Goal: Task Accomplishment & Management: Manage account settings

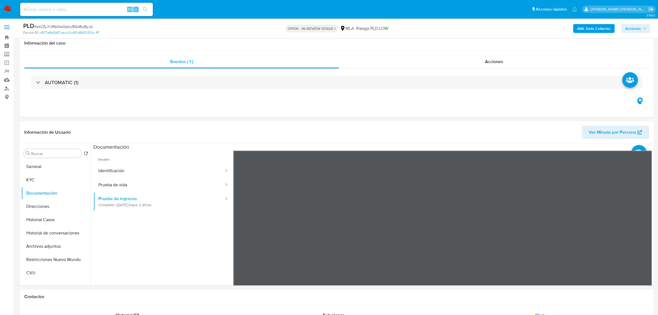
select select "10"
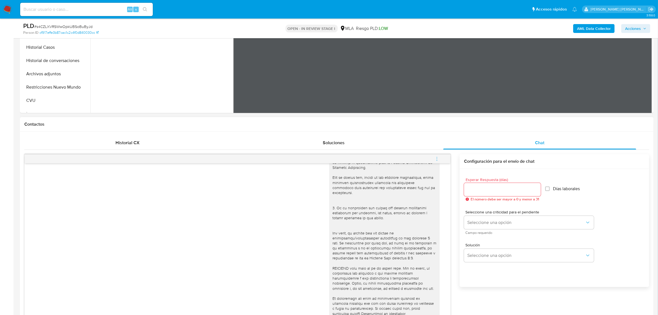
scroll to position [173, 0]
drag, startPoint x: 438, startPoint y: 158, endPoint x: 408, endPoint y: 160, distance: 29.6
click at [438, 158] on icon "menu-action" at bounding box center [437, 158] width 5 height 5
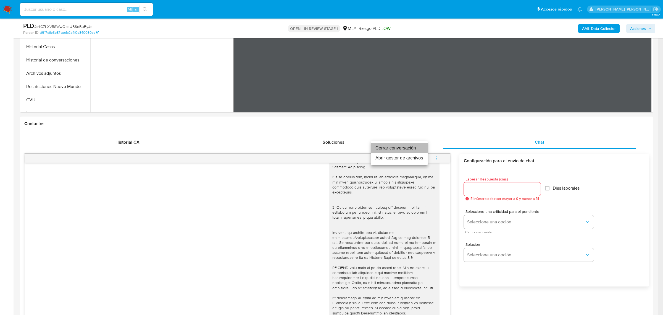
click at [385, 150] on li "Cerrar conversación" at bounding box center [399, 148] width 57 height 10
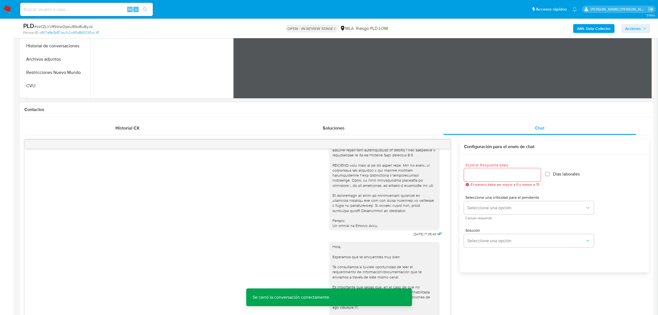
scroll to position [138, 0]
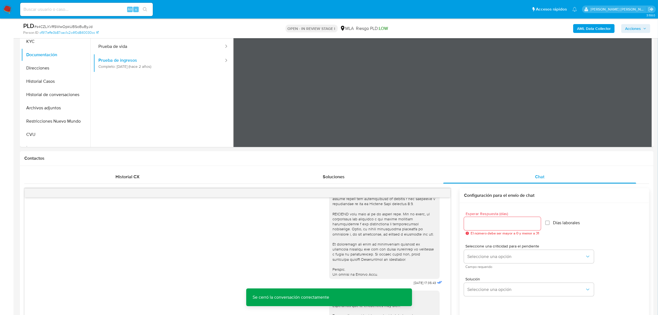
click at [595, 27] on b "AML Data Collector" at bounding box center [594, 28] width 34 height 9
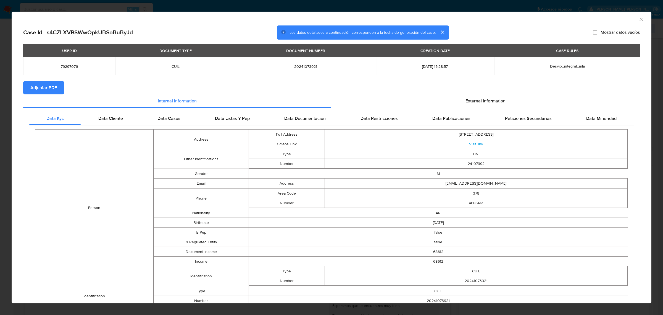
click at [51, 93] on span "Adjuntar PDF" at bounding box center [43, 88] width 27 height 12
click at [639, 17] on icon "Cerrar ventana" at bounding box center [642, 20] width 6 height 6
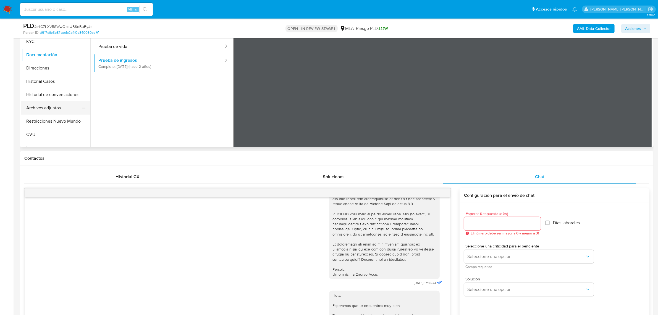
click at [51, 109] on button "Archivos adjuntos" at bounding box center [53, 107] width 65 height 13
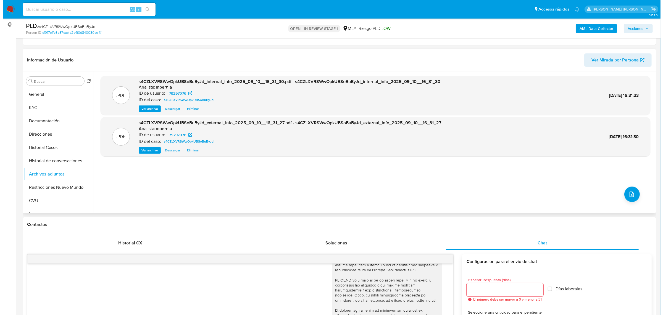
scroll to position [69, 0]
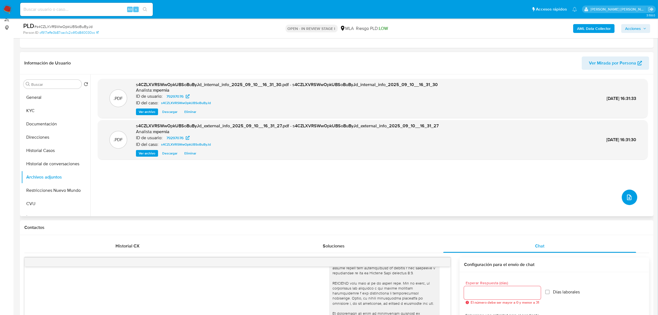
click at [622, 195] on button "upload-file" at bounding box center [629, 196] width 15 height 15
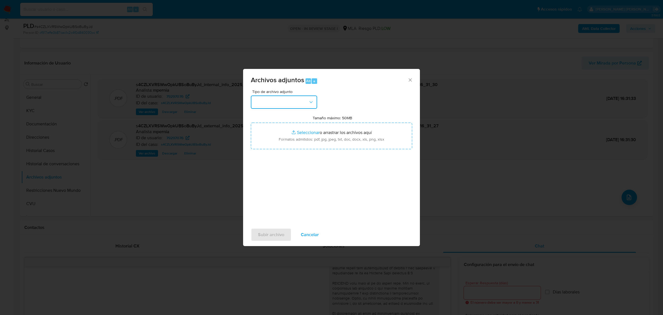
click at [311, 101] on icon "button" at bounding box center [312, 102] width 6 height 6
click at [267, 160] on div "OTROS" at bounding box center [282, 153] width 56 height 13
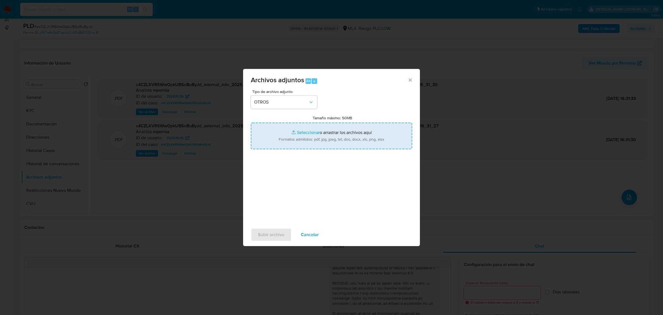
type input "C:\fakepath\Movimientos-Aladdin-79297076.xlsx"
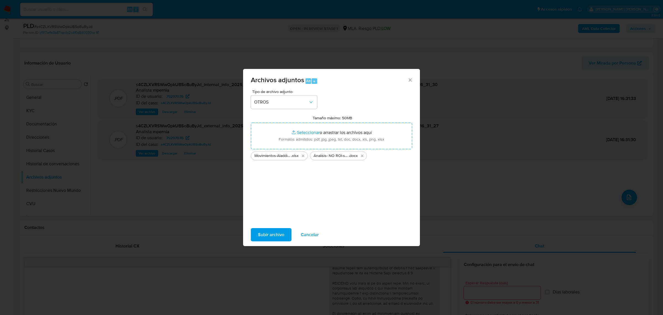
click at [280, 234] on span "Subir archivo" at bounding box center [271, 234] width 26 height 12
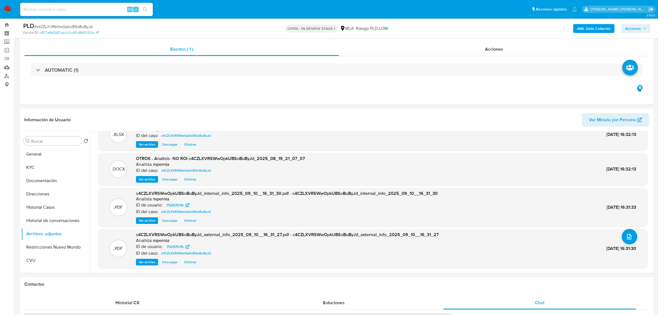
scroll to position [0, 0]
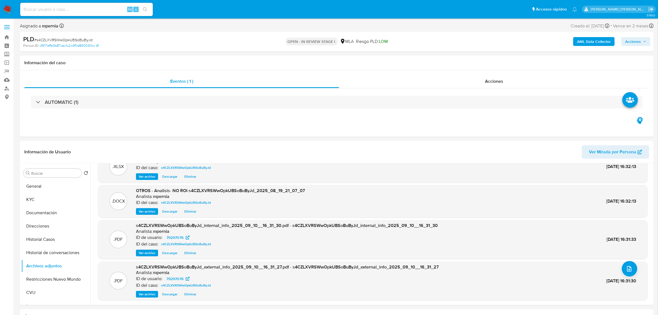
click at [628, 45] on span "Acciones" at bounding box center [633, 41] width 16 height 9
click at [475, 60] on span "Resolución del caso" at bounding box center [479, 59] width 40 height 6
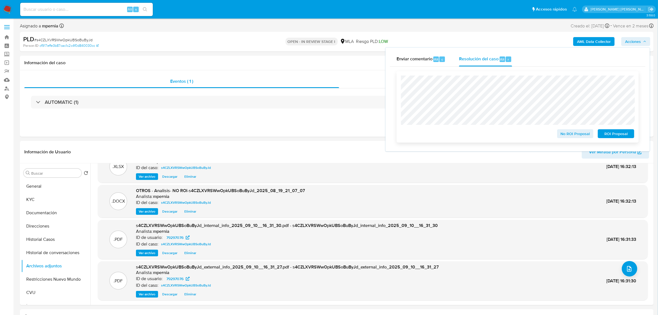
click at [577, 137] on span "No ROI Proposal" at bounding box center [575, 134] width 29 height 8
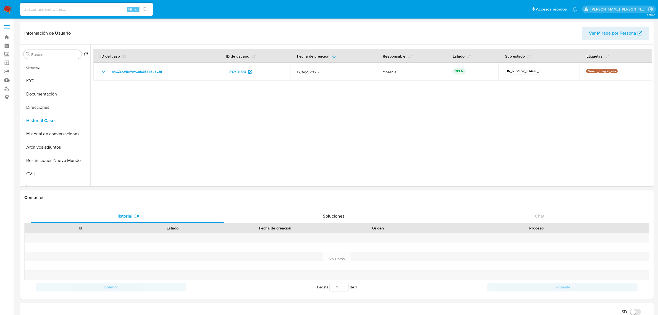
select select "10"
click at [49, 145] on button "Archivos adjuntos" at bounding box center [53, 146] width 65 height 13
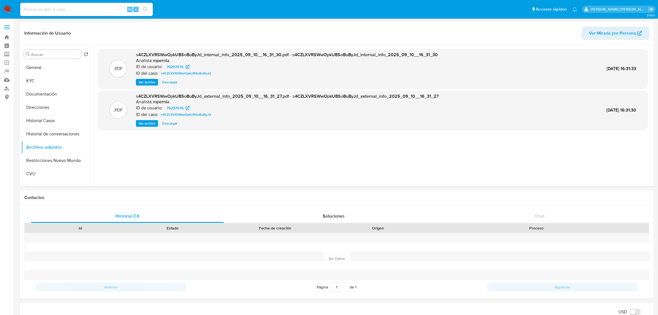
click at [81, 8] on input at bounding box center [86, 9] width 133 height 7
paste input "79297076"
type input "79297076"
click at [80, 8] on input "79297076" at bounding box center [86, 9] width 133 height 7
click at [80, 7] on input "79297076" at bounding box center [86, 9] width 133 height 7
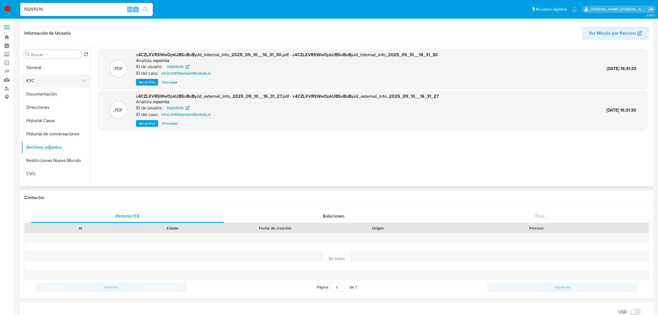
click at [33, 87] on button "KYC" at bounding box center [53, 80] width 65 height 13
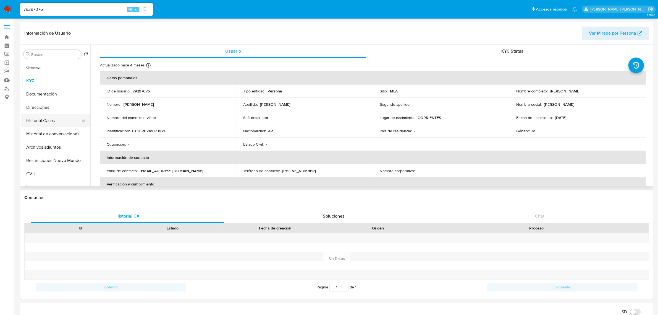
click at [50, 120] on button "Historial Casos" at bounding box center [53, 120] width 65 height 13
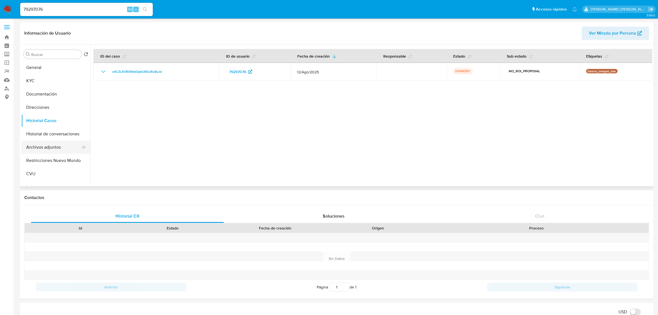
click at [49, 152] on button "Archivos adjuntos" at bounding box center [53, 146] width 65 height 13
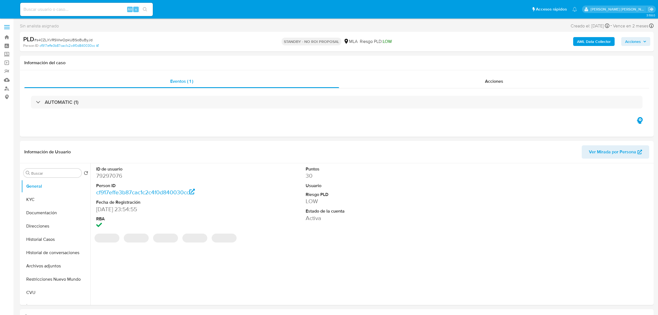
select select "10"
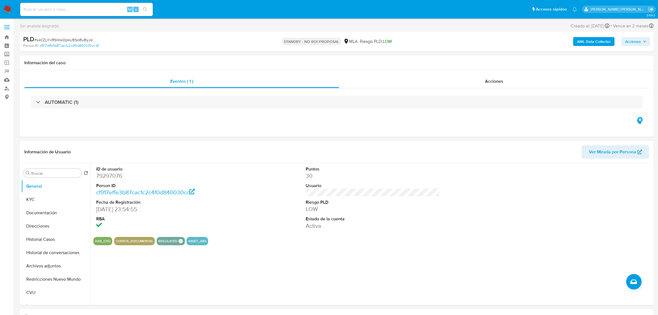
click at [98, 9] on input at bounding box center [86, 9] width 133 height 7
paste input "8mHfmJomqZiFwALkxOSEtUwt"
type input "8mHfmJomqZiFwALkxOSEtUwt"
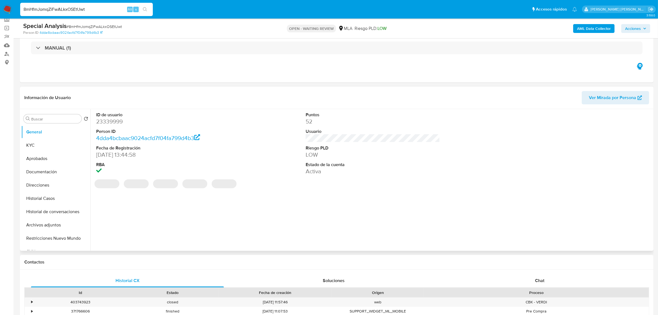
select select "10"
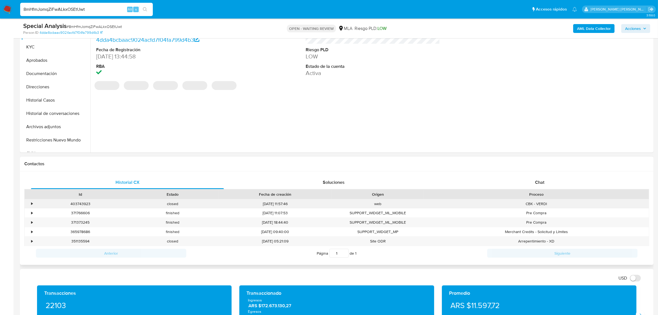
scroll to position [138, 0]
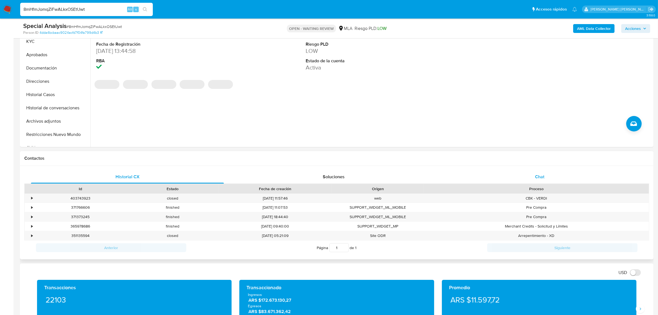
click at [540, 177] on span "Chat" at bounding box center [539, 176] width 9 height 6
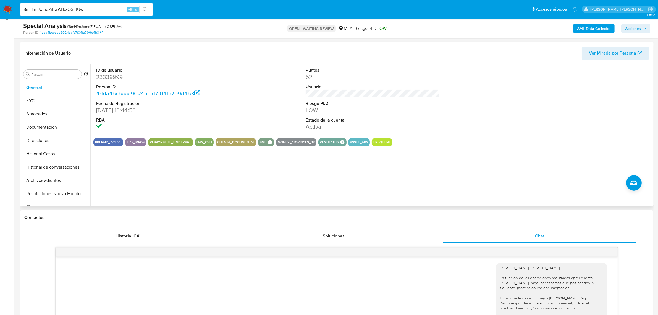
scroll to position [69, 0]
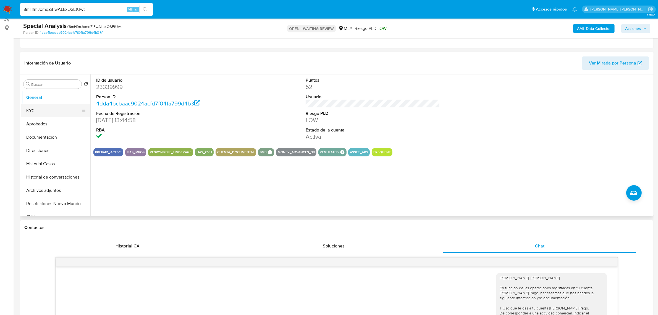
click at [43, 110] on button "KYC" at bounding box center [53, 110] width 65 height 13
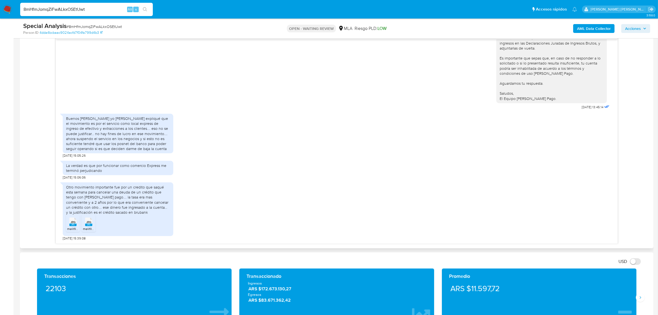
scroll to position [380, 0]
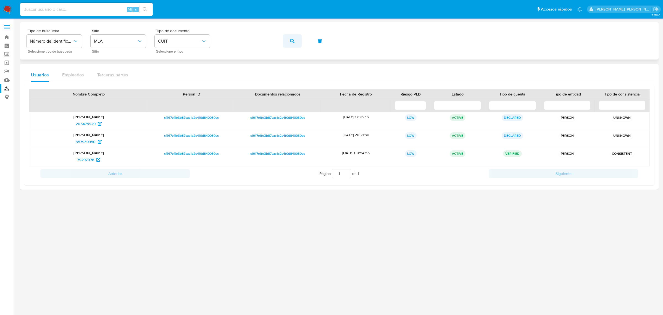
click at [289, 38] on button "button" at bounding box center [292, 40] width 19 height 13
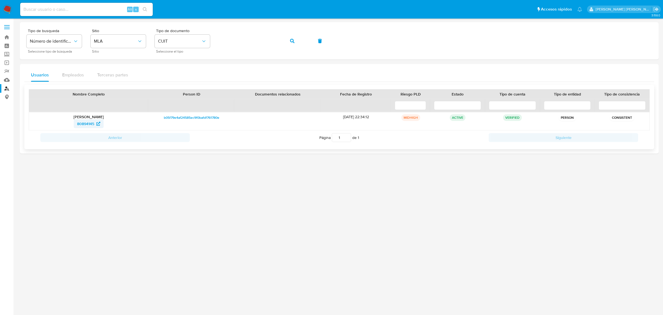
click at [81, 122] on span "80894145" at bounding box center [85, 123] width 17 height 9
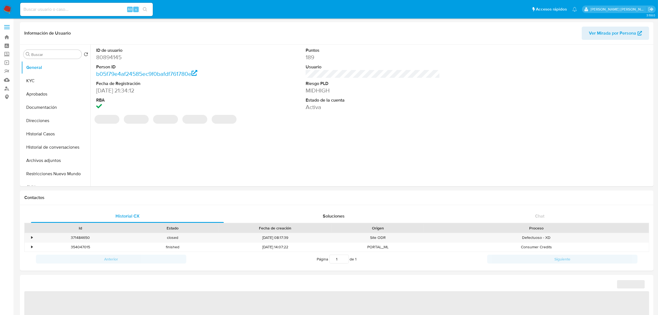
select select "10"
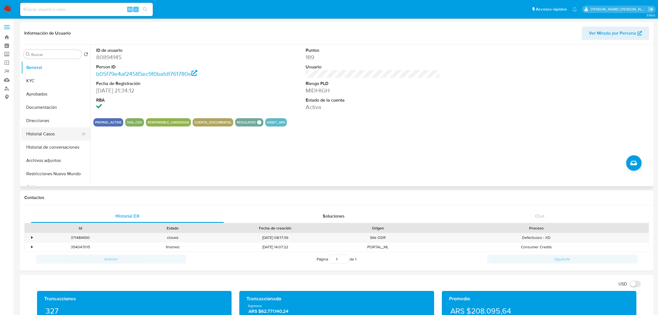
click at [46, 132] on button "Historial Casos" at bounding box center [53, 133] width 65 height 13
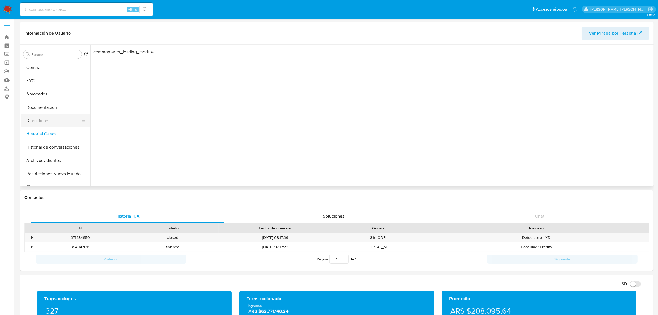
click at [34, 121] on button "Direcciones" at bounding box center [53, 120] width 65 height 13
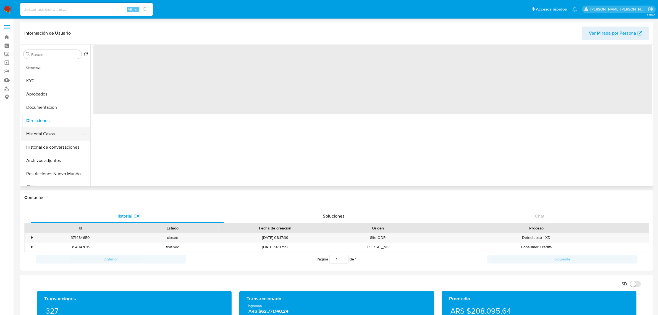
click at [46, 137] on button "Historial Casos" at bounding box center [53, 133] width 65 height 13
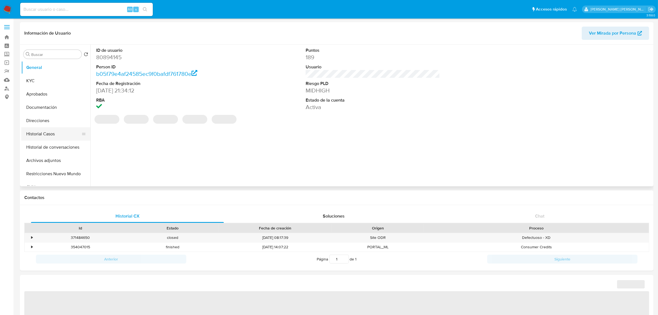
click at [50, 129] on button "Historial Casos" at bounding box center [53, 133] width 65 height 13
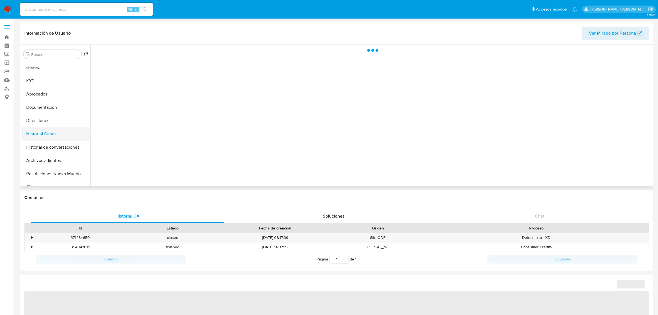
select select "10"
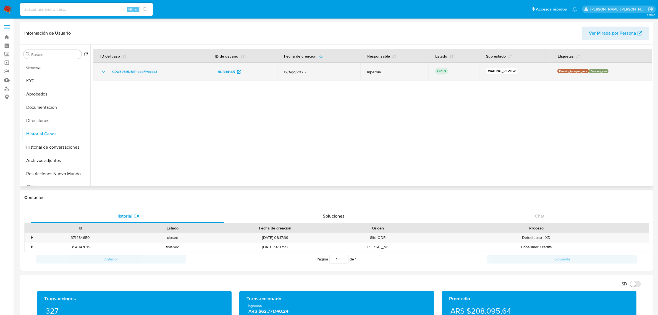
drag, startPoint x: 162, startPoint y: 71, endPoint x: 111, endPoint y: 68, distance: 51.5
click at [111, 68] on td "CDwB95k5JB1P1dbpFiybcbb3" at bounding box center [150, 72] width 114 height 18
click at [129, 74] on span "CDwB95k5JB1P1dbpFiybcbb3" at bounding box center [134, 71] width 45 height 7
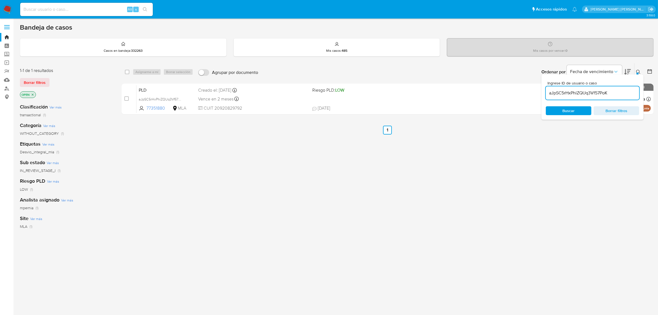
click at [570, 93] on input "aJpSC5rHxPhiZQUq3Vf57PoK" at bounding box center [592, 92] width 93 height 7
paste input "CDwB95k5JB1P1dbpFiybcbb3"
type input "CDwB95k5JB1P1dbpFiybcbb3"
click at [126, 69] on div "select-all-cases-checkbox" at bounding box center [128, 72] width 7 height 7
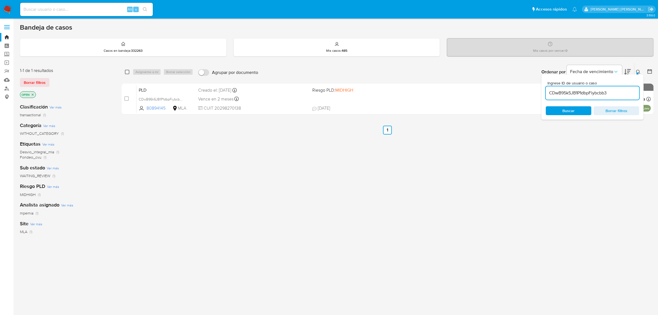
click at [125, 71] on input "checkbox" at bounding box center [127, 72] width 4 height 4
checkbox input "true"
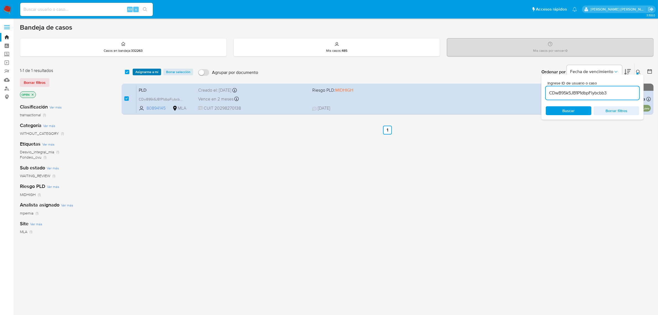
click at [139, 71] on span "Asignarme a mí" at bounding box center [146, 72] width 23 height 6
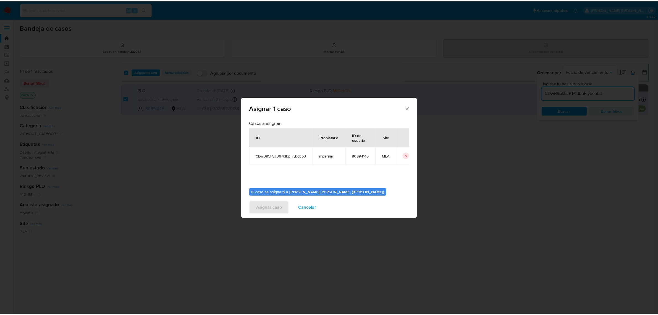
scroll to position [28, 0]
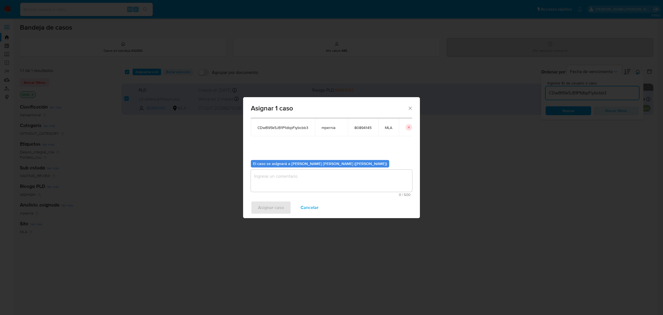
click at [268, 179] on textarea "assign-modal" at bounding box center [331, 180] width 161 height 22
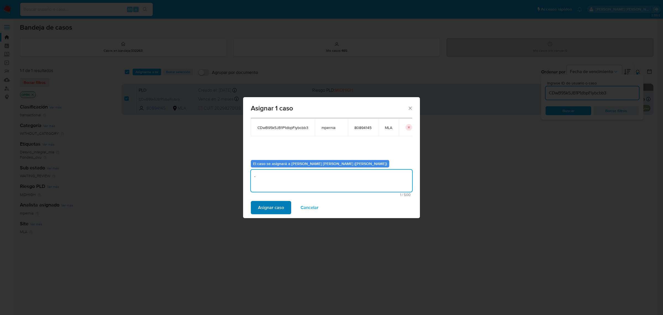
type textarea "-"
click at [271, 213] on span "Asignar caso" at bounding box center [271, 207] width 26 height 12
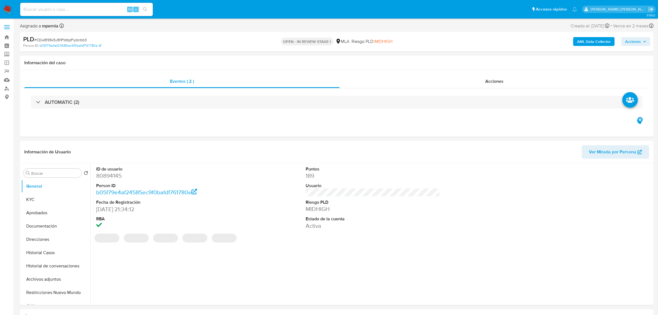
select select "10"
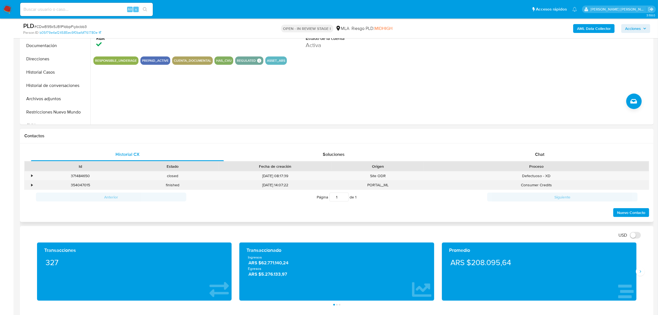
scroll to position [207, 0]
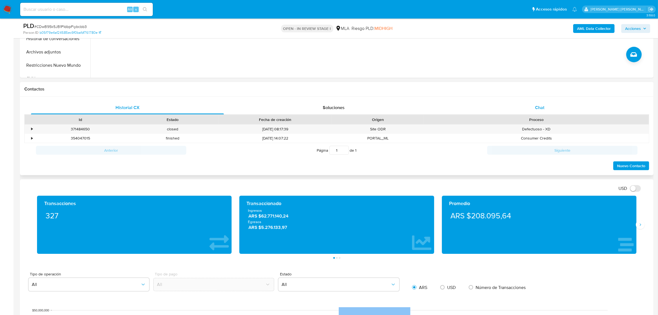
click at [540, 112] on div "Chat" at bounding box center [539, 107] width 193 height 13
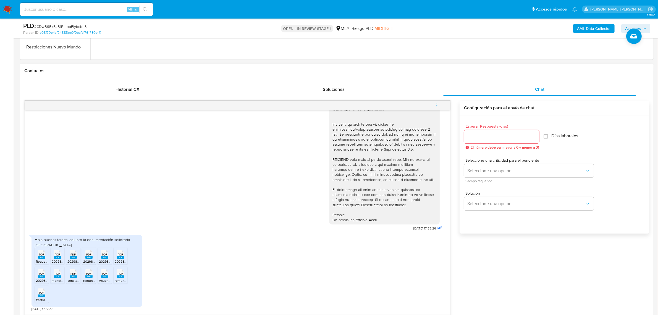
scroll to position [276, 0]
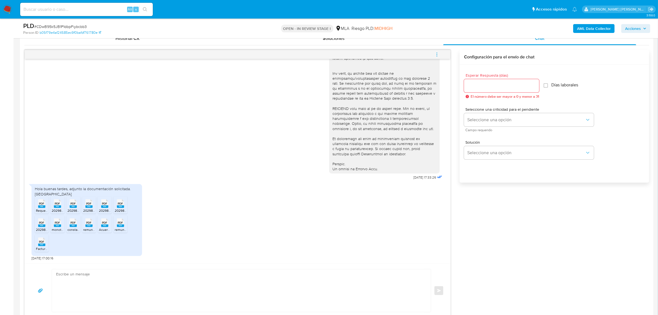
click at [39, 208] on icon "PDF" at bounding box center [41, 203] width 7 height 10
click at [62, 208] on div "PDF PDF" at bounding box center [58, 202] width 12 height 11
click at [70, 208] on rect at bounding box center [73, 206] width 7 height 2
click at [88, 205] on span "PDF" at bounding box center [89, 204] width 5 height 4
click at [104, 205] on span "PDF" at bounding box center [104, 204] width 5 height 4
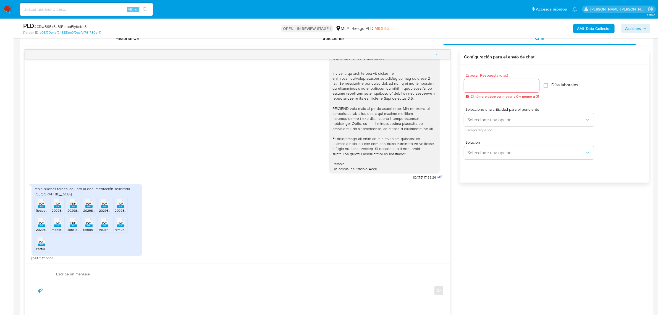
click at [123, 209] on span "20298270138_011_00002_00000069.pdf" at bounding box center [145, 210] width 61 height 5
click at [44, 223] on span "PDF" at bounding box center [41, 223] width 5 height 4
click at [59, 224] on span "PDF" at bounding box center [57, 223] width 5 height 4
click at [76, 227] on rect at bounding box center [73, 225] width 7 height 2
click at [86, 226] on rect at bounding box center [88, 225] width 7 height 2
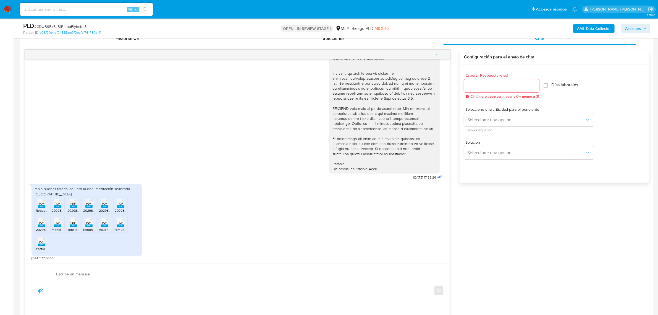
click at [104, 227] on rect at bounding box center [104, 225] width 7 height 2
drag, startPoint x: 118, startPoint y: 223, endPoint x: 110, endPoint y: 225, distance: 8.4
click at [118, 223] on span "PDF" at bounding box center [120, 223] width 5 height 4
click at [52, 242] on ul "PDF PDF Requerimiento - MercadoPago - 20-29827013-8.pdf PDF PDF 20298270138_011…" at bounding box center [87, 224] width 104 height 57
drag, startPoint x: 49, startPoint y: 242, endPoint x: 46, endPoint y: 242, distance: 3.0
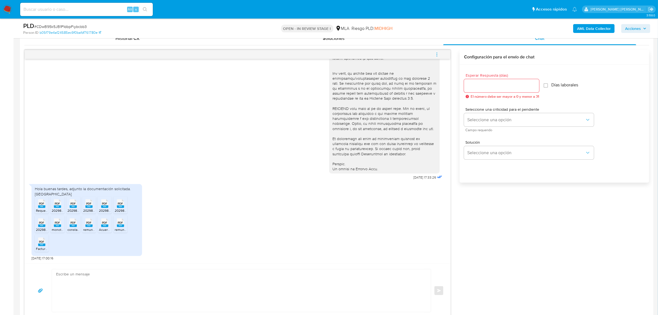
click at [46, 242] on ul "PDF PDF Requerimiento - MercadoPago - 20-29827013-8.pdf PDF PDF 20298270138_011…" at bounding box center [87, 224] width 104 height 57
click at [46, 242] on div "PDF PDF" at bounding box center [42, 241] width 12 height 11
